Goal: Book appointment/travel/reservation

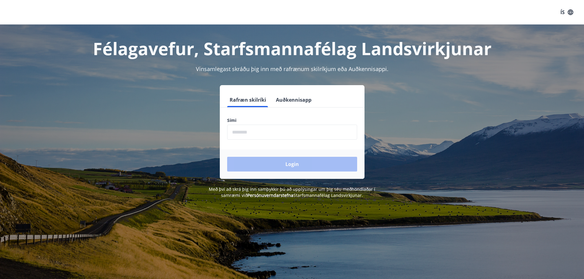
drag, startPoint x: 255, startPoint y: 136, endPoint x: 260, endPoint y: 136, distance: 4.9
click at [255, 136] on input "phone" at bounding box center [292, 132] width 130 height 15
type input "********"
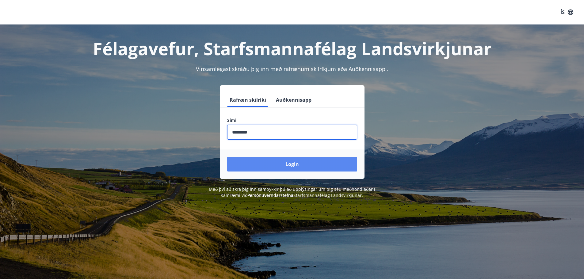
click at [283, 169] on button "Login" at bounding box center [292, 164] width 130 height 15
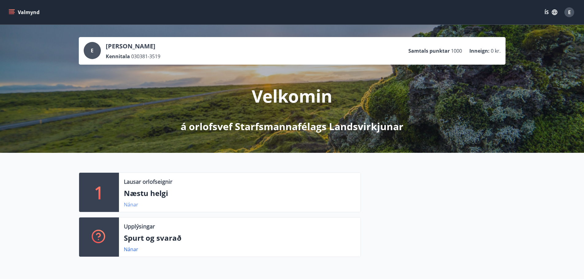
click at [131, 204] on link "Nánar" at bounding box center [131, 204] width 14 height 7
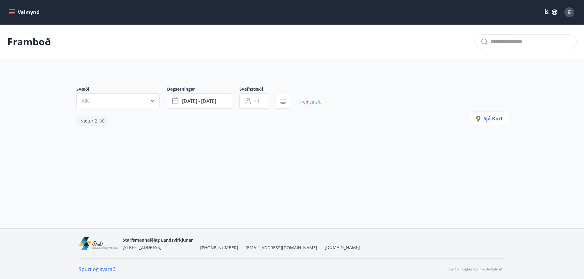
type input "*"
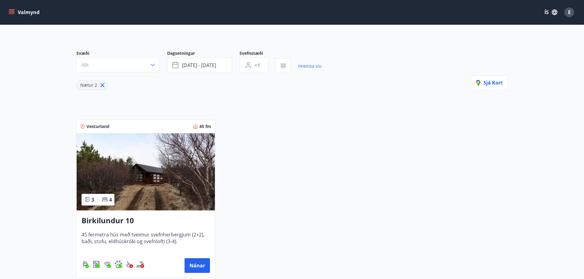
scroll to position [32, 0]
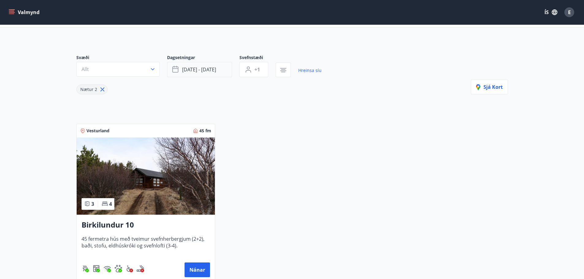
click at [219, 71] on button "[DATE] - [DATE]" at bounding box center [199, 69] width 65 height 15
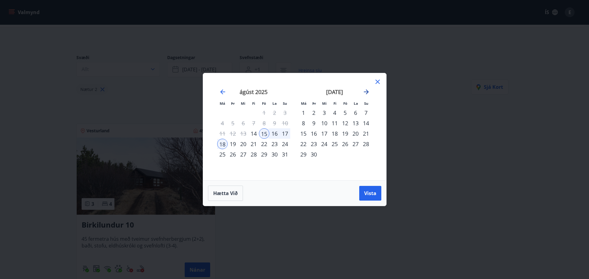
click at [366, 93] on icon "Move forward to switch to the next month." at bounding box center [365, 91] width 7 height 7
click at [344, 144] on div "24" at bounding box center [345, 144] width 10 height 10
click at [305, 154] on div "27" at bounding box center [303, 154] width 10 height 10
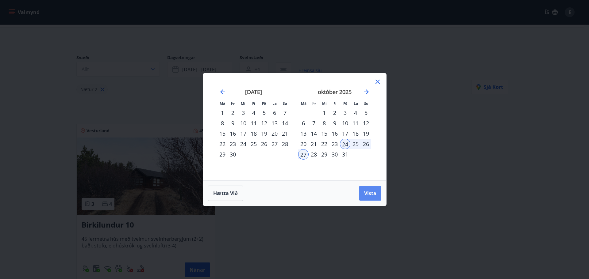
click at [370, 194] on span "Vista" at bounding box center [370, 193] width 12 height 7
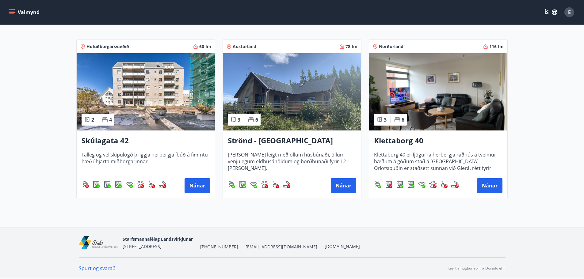
scroll to position [85, 0]
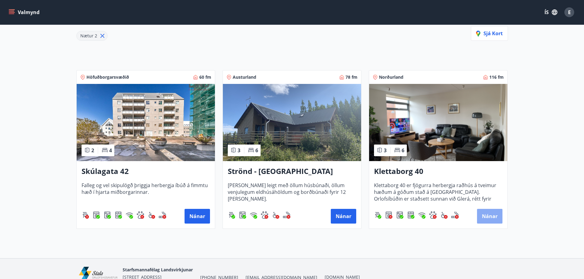
click at [491, 214] on button "Nánar" at bounding box center [489, 216] width 25 height 15
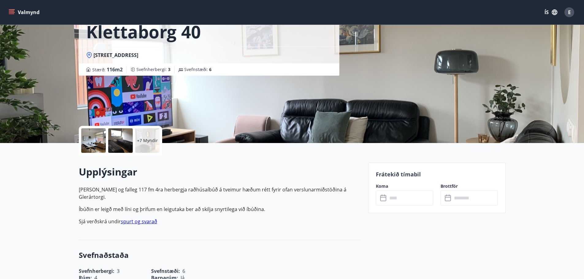
scroll to position [31, 0]
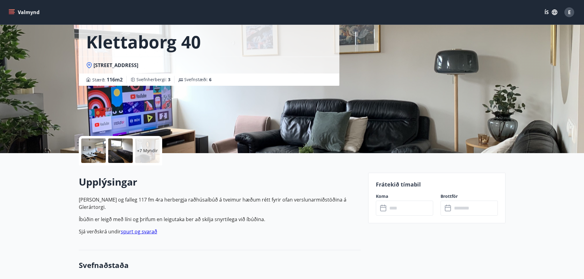
click at [18, 13] on button "Valmynd" at bounding box center [24, 12] width 35 height 11
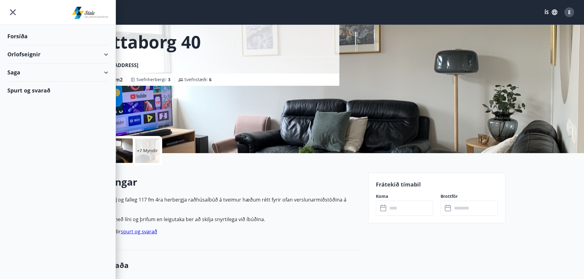
click at [18, 32] on div "Forsíða" at bounding box center [57, 36] width 101 height 18
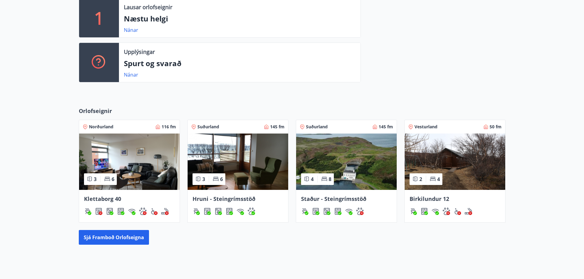
scroll to position [196, 0]
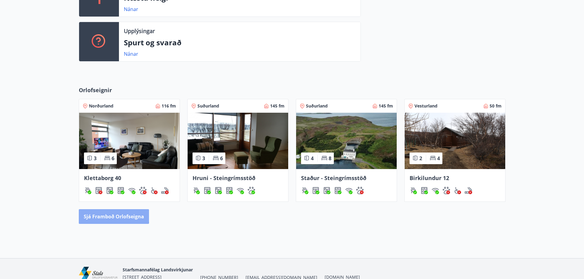
click at [96, 216] on button "Sjá framboð orlofseigna" at bounding box center [114, 216] width 70 height 15
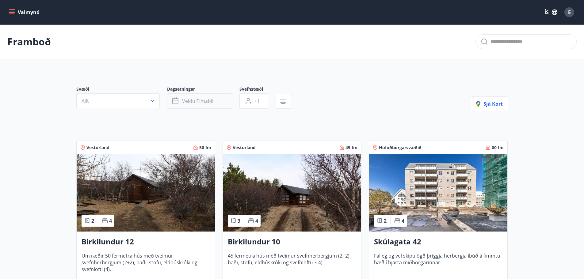
click at [217, 101] on button "Veldu tímabil" at bounding box center [199, 101] width 65 height 15
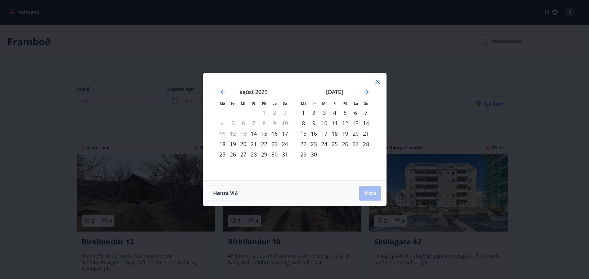
click at [374, 84] on icon at bounding box center [377, 81] width 7 height 7
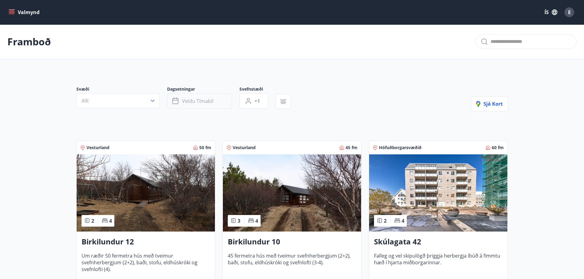
click at [193, 100] on span "Veldu tímabil" at bounding box center [197, 101] width 31 height 7
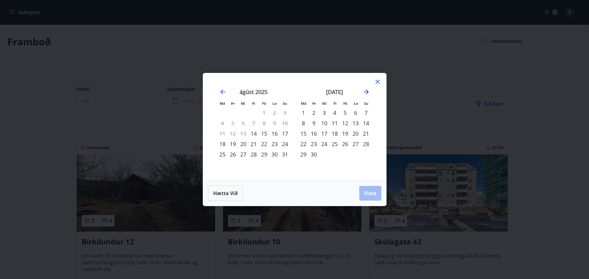
click at [363, 91] on icon "Move forward to switch to the next month." at bounding box center [365, 91] width 7 height 7
click at [345, 145] on div "24" at bounding box center [345, 144] width 10 height 10
click at [364, 144] on div "26" at bounding box center [366, 144] width 10 height 10
click at [371, 193] on span "Vista" at bounding box center [370, 193] width 12 height 7
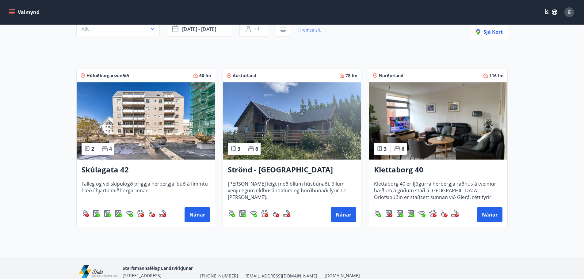
scroll to position [61, 0]
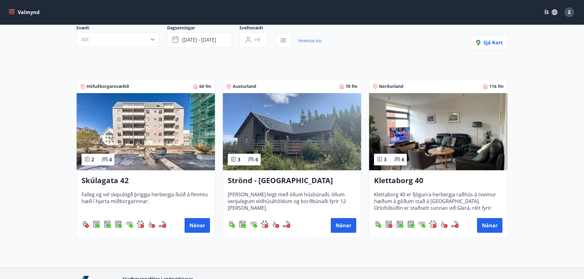
click at [415, 115] on img at bounding box center [438, 131] width 138 height 77
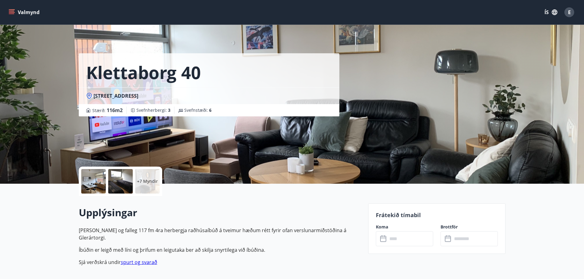
click at [406, 241] on input "text" at bounding box center [411, 239] width 46 height 15
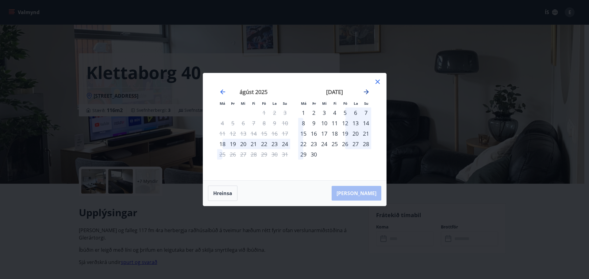
click at [367, 90] on icon "Move forward to switch to the next month." at bounding box center [365, 91] width 7 height 7
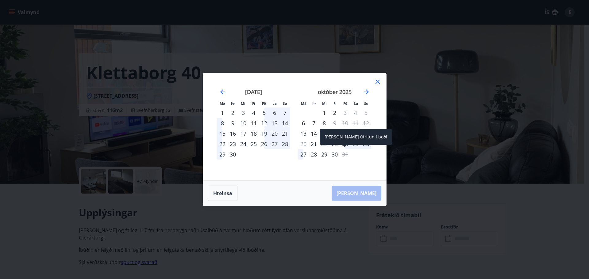
click at [345, 146] on span at bounding box center [345, 146] width 4 height 3
click at [358, 144] on div "25" at bounding box center [355, 144] width 10 height 10
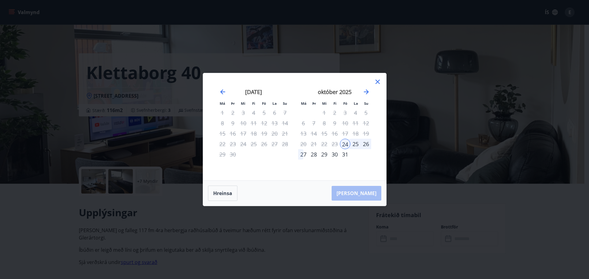
click at [302, 153] on div "27" at bounding box center [303, 154] width 10 height 10
